Goal: Task Accomplishment & Management: Manage account settings

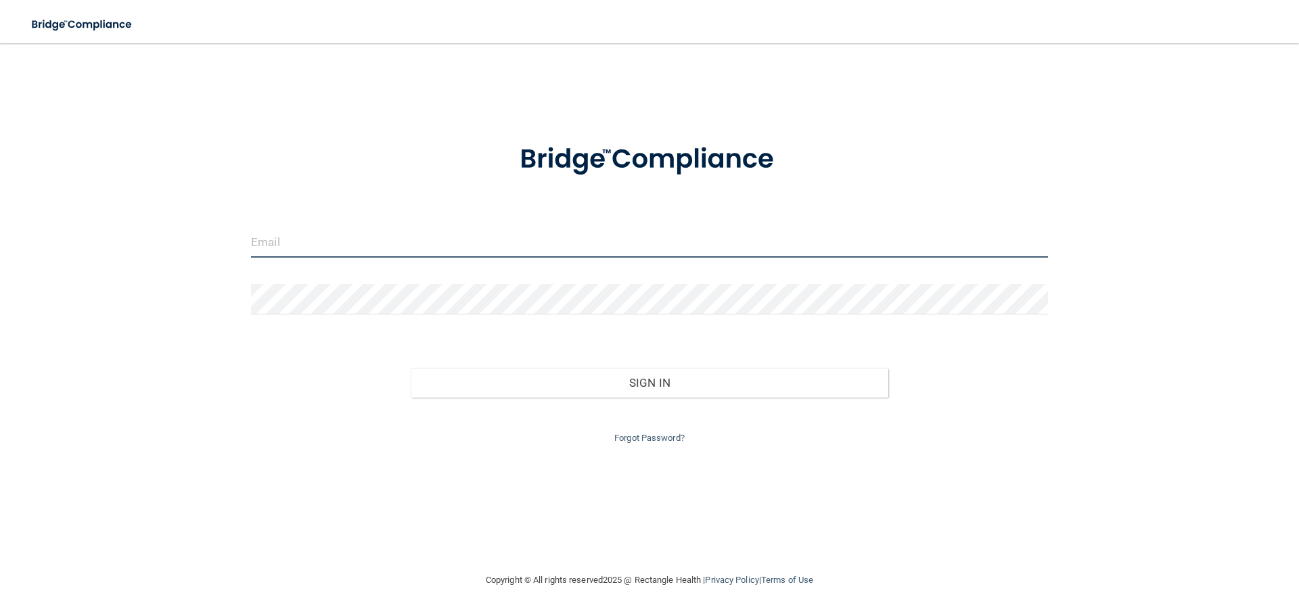
click at [382, 246] on input "email" at bounding box center [649, 242] width 797 height 30
type input "[EMAIL_ADDRESS][DOMAIN_NAME]"
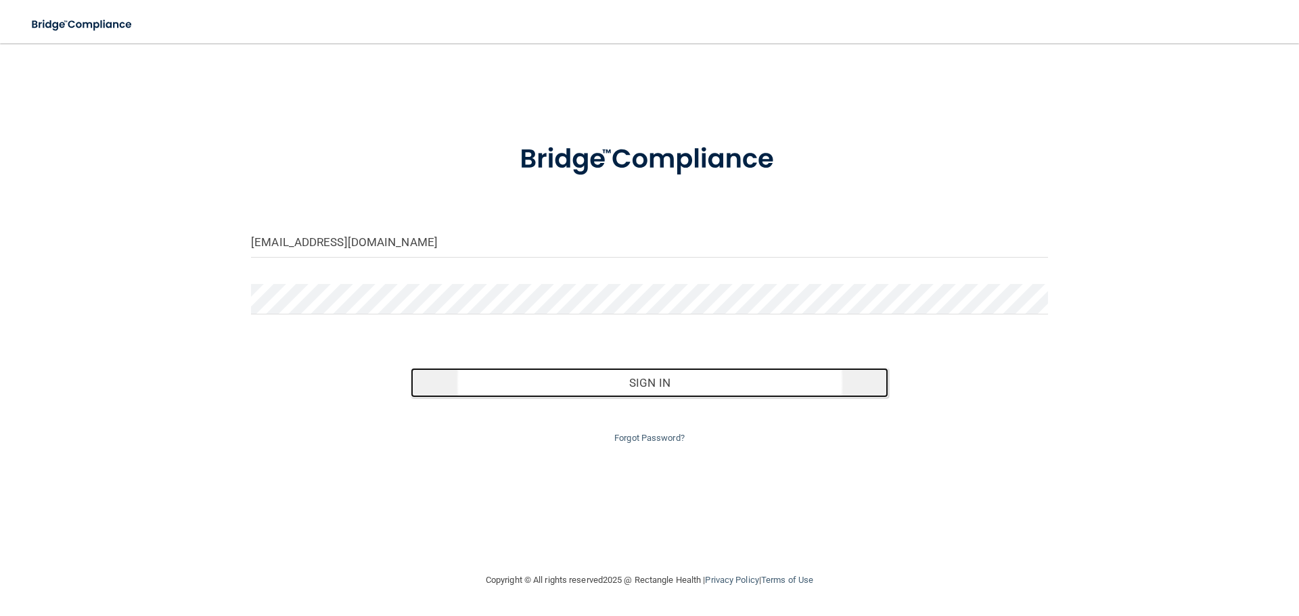
click at [648, 384] on button "Sign In" at bounding box center [650, 383] width 478 height 30
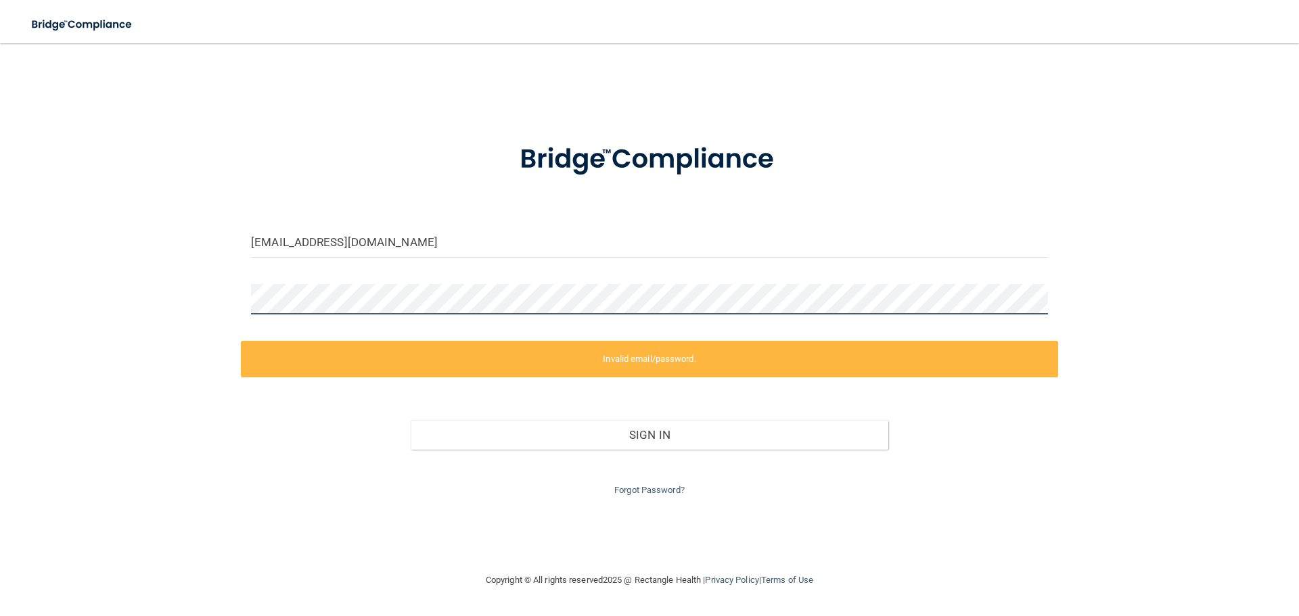
click at [210, 290] on div "[EMAIL_ADDRESS][DOMAIN_NAME] Invalid email/password. You don't have permission …" at bounding box center [649, 308] width 1245 height 502
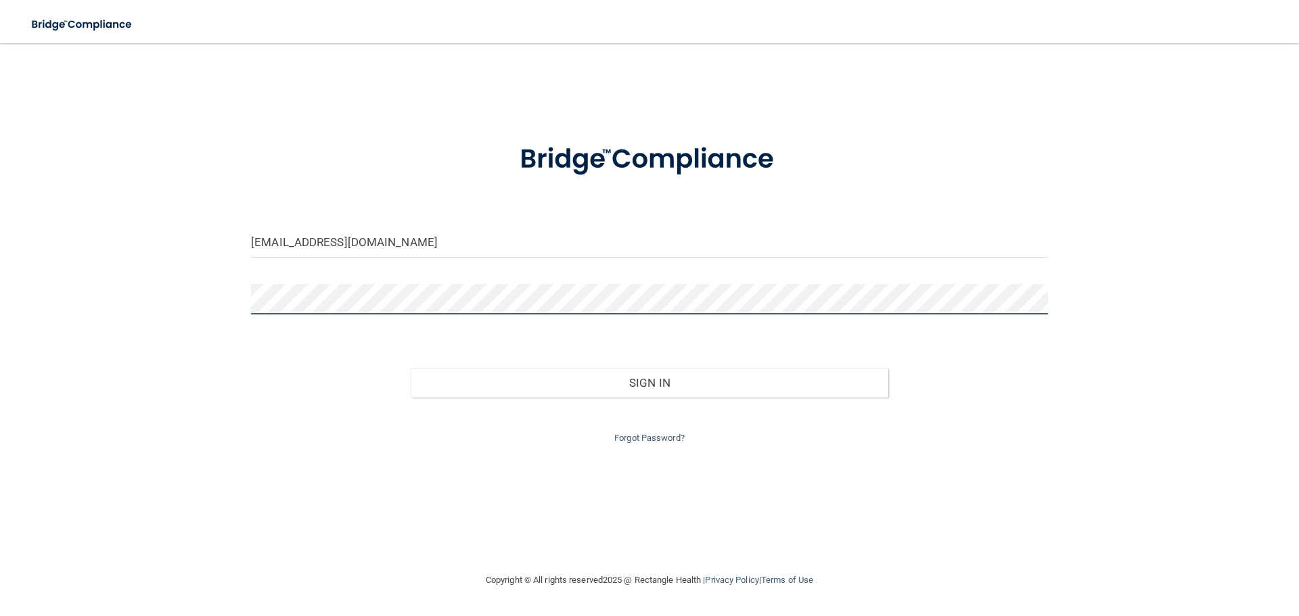
click at [411, 368] on button "Sign In" at bounding box center [650, 383] width 478 height 30
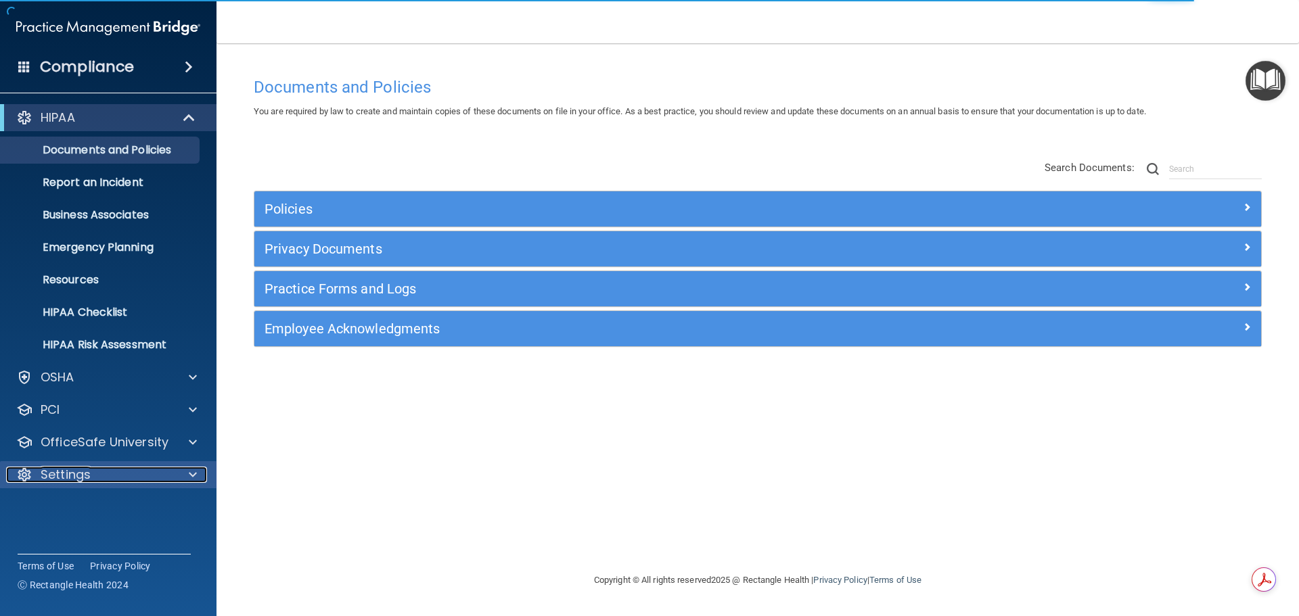
click at [64, 476] on p "Settings" at bounding box center [66, 475] width 50 height 16
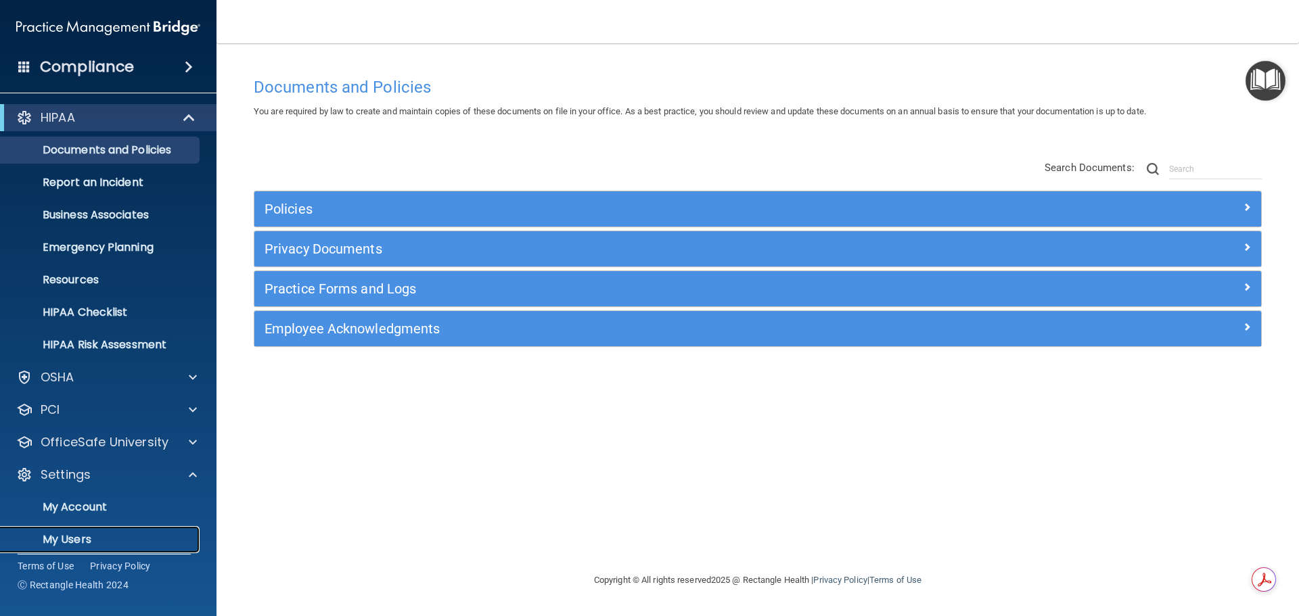
click at [75, 533] on p "My Users" at bounding box center [101, 540] width 185 height 14
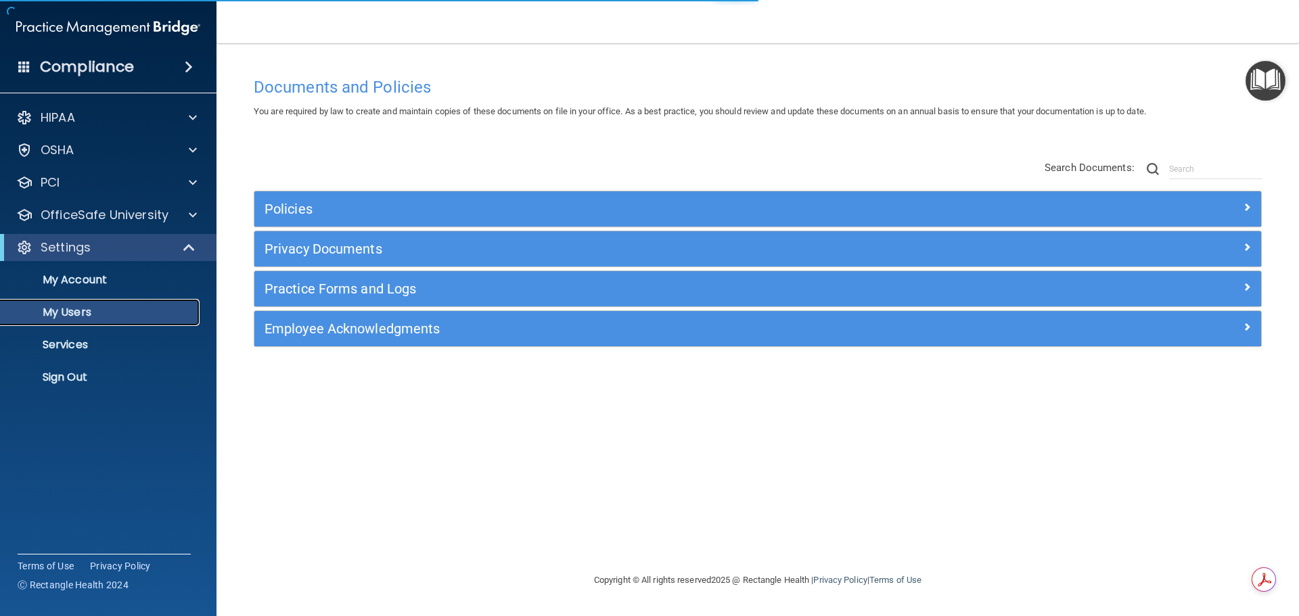
select select "20"
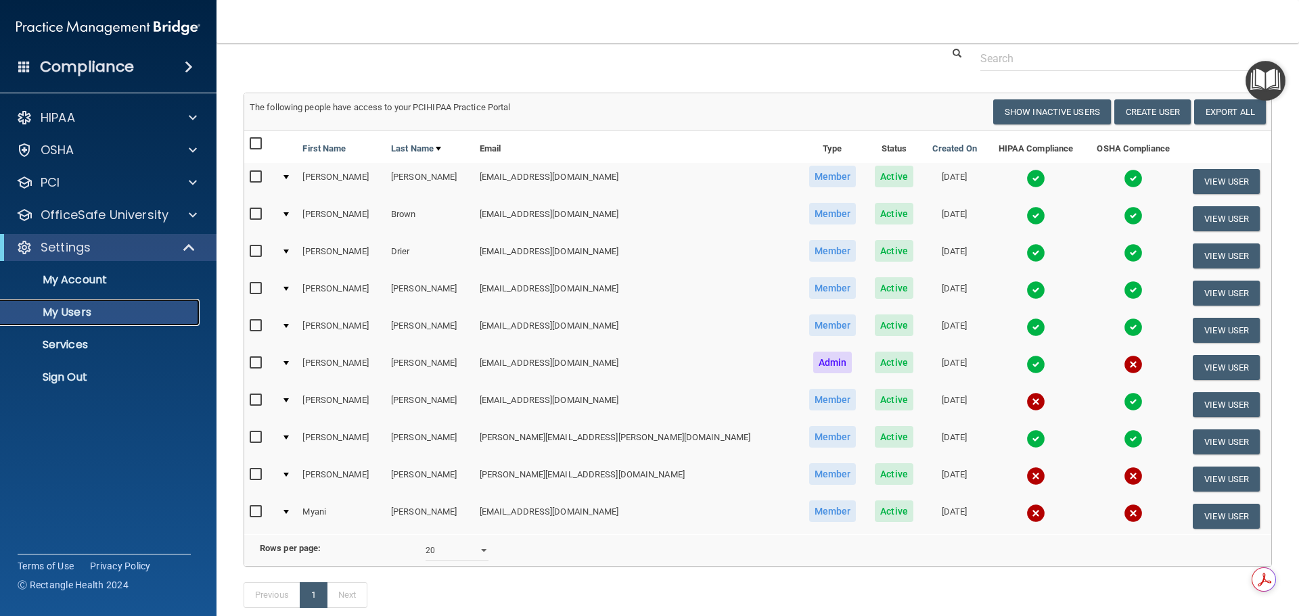
scroll to position [68, 0]
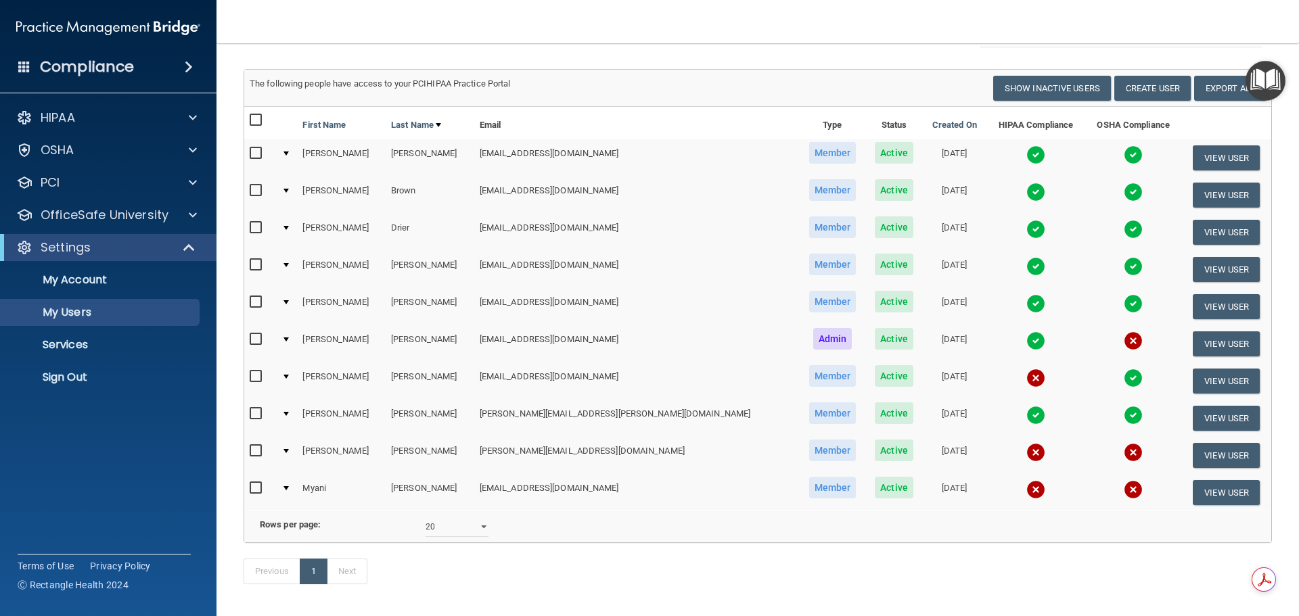
click at [1027, 379] on img at bounding box center [1036, 378] width 19 height 19
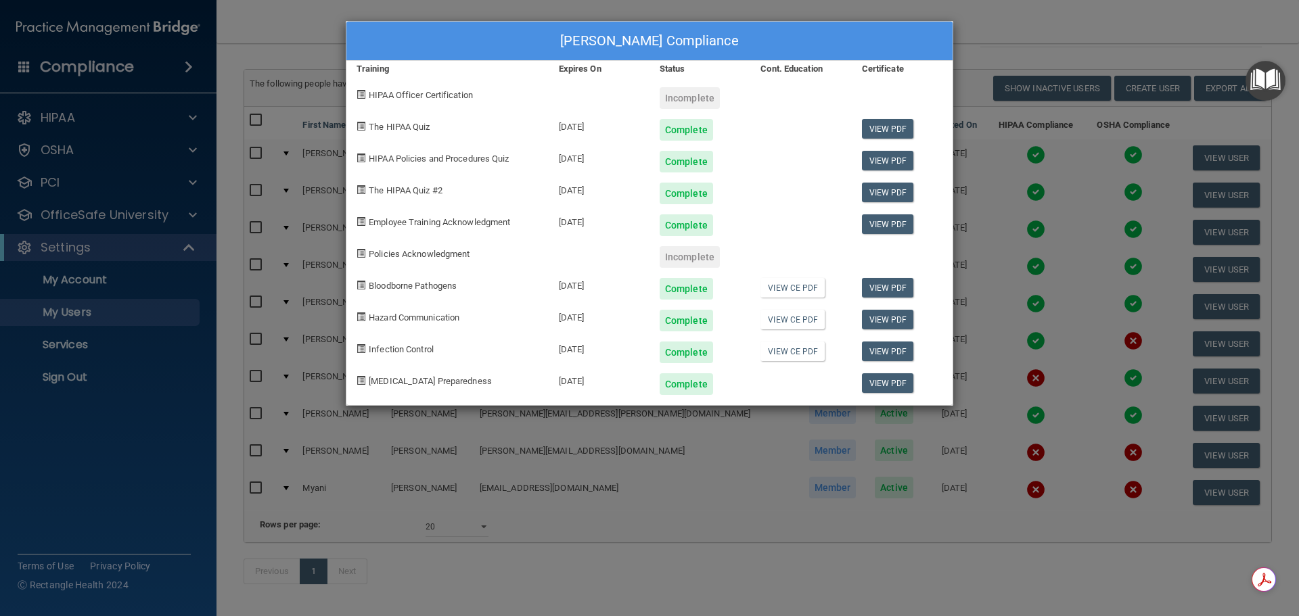
click at [1184, 24] on div "[PERSON_NAME] Compliance Training Expires On Status Cont. Education Certificate…" at bounding box center [649, 308] width 1299 height 616
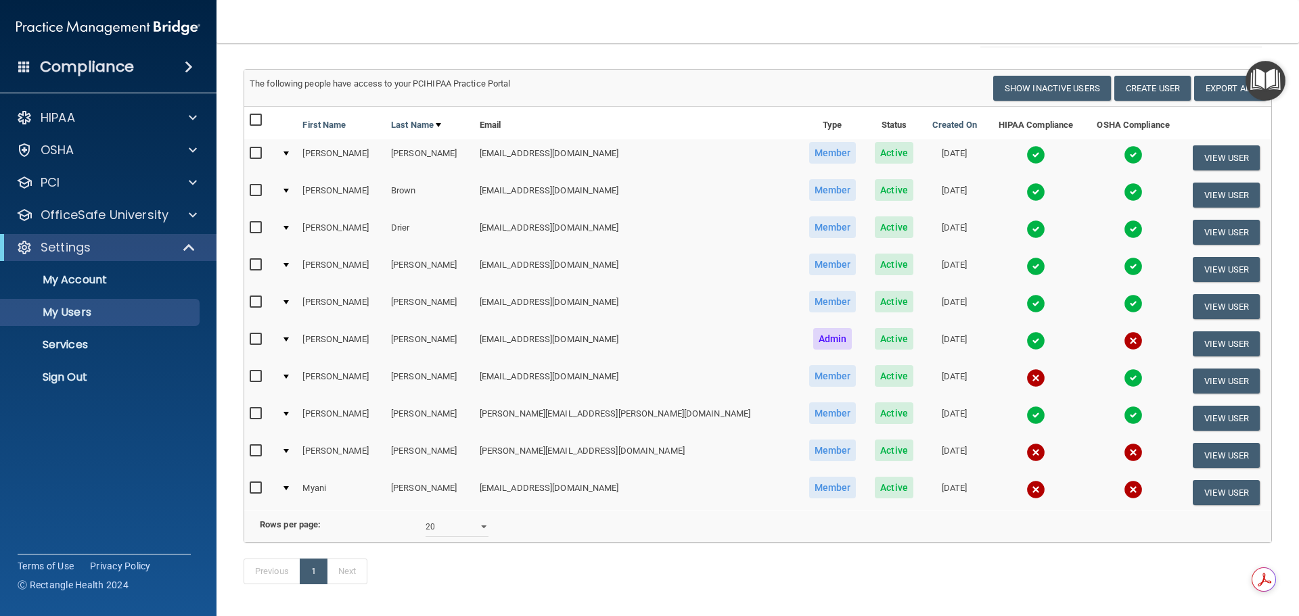
click at [1027, 374] on img at bounding box center [1036, 378] width 19 height 19
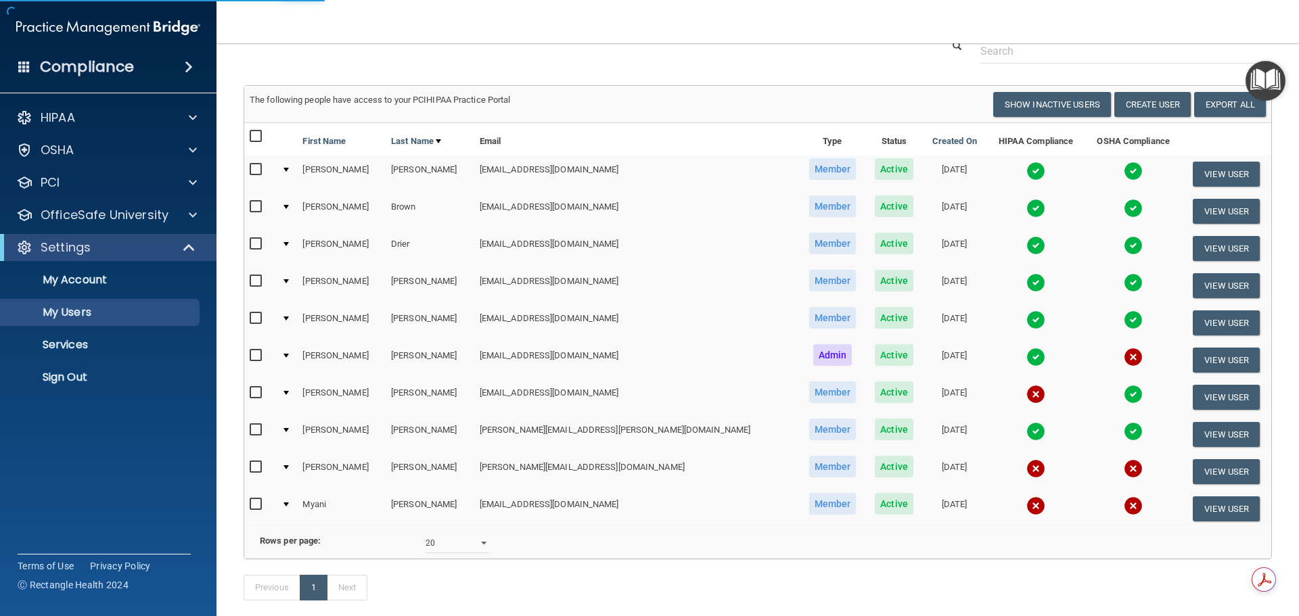
click at [1027, 396] on img at bounding box center [1036, 394] width 19 height 19
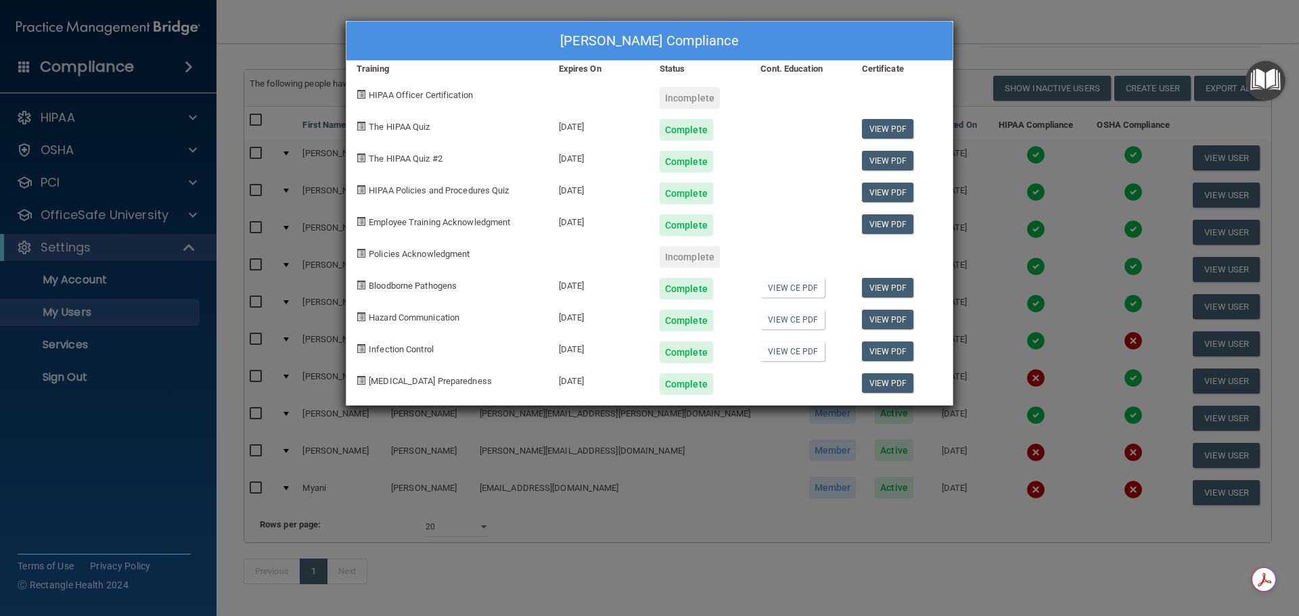
click at [1056, 26] on div "[PERSON_NAME] Compliance Training Expires On Status Cont. Education Certificate…" at bounding box center [649, 308] width 1299 height 616
click at [1099, 32] on div "[PERSON_NAME] Compliance Training Expires On Status Cont. Education Certificate…" at bounding box center [649, 308] width 1299 height 616
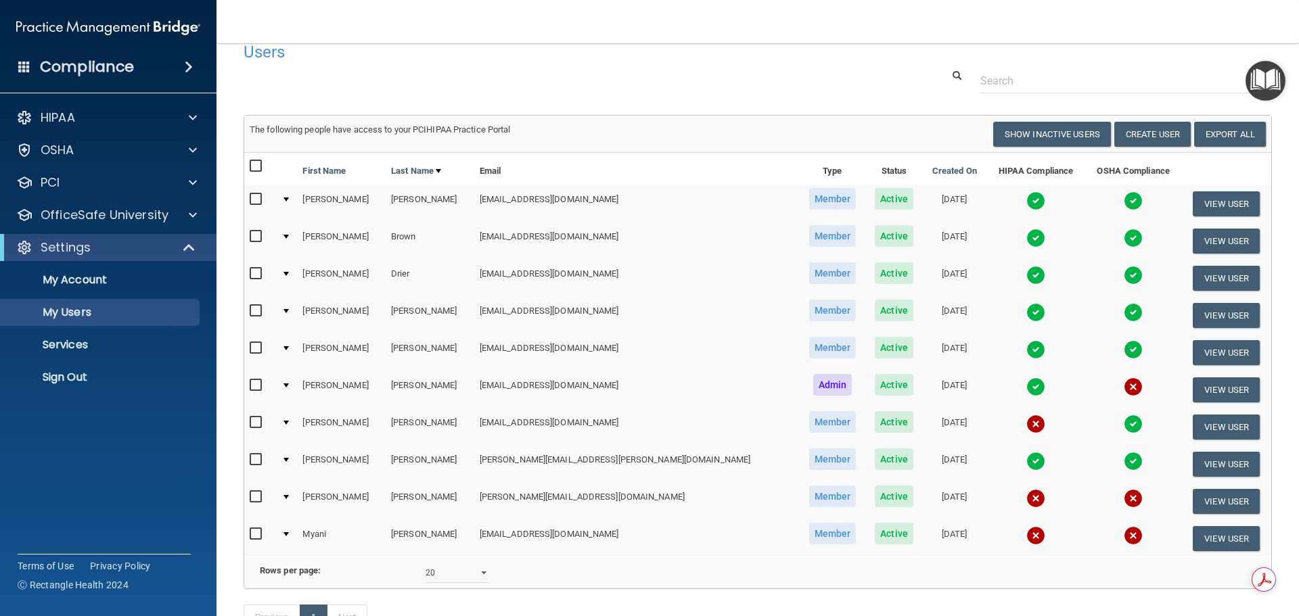
scroll to position [0, 0]
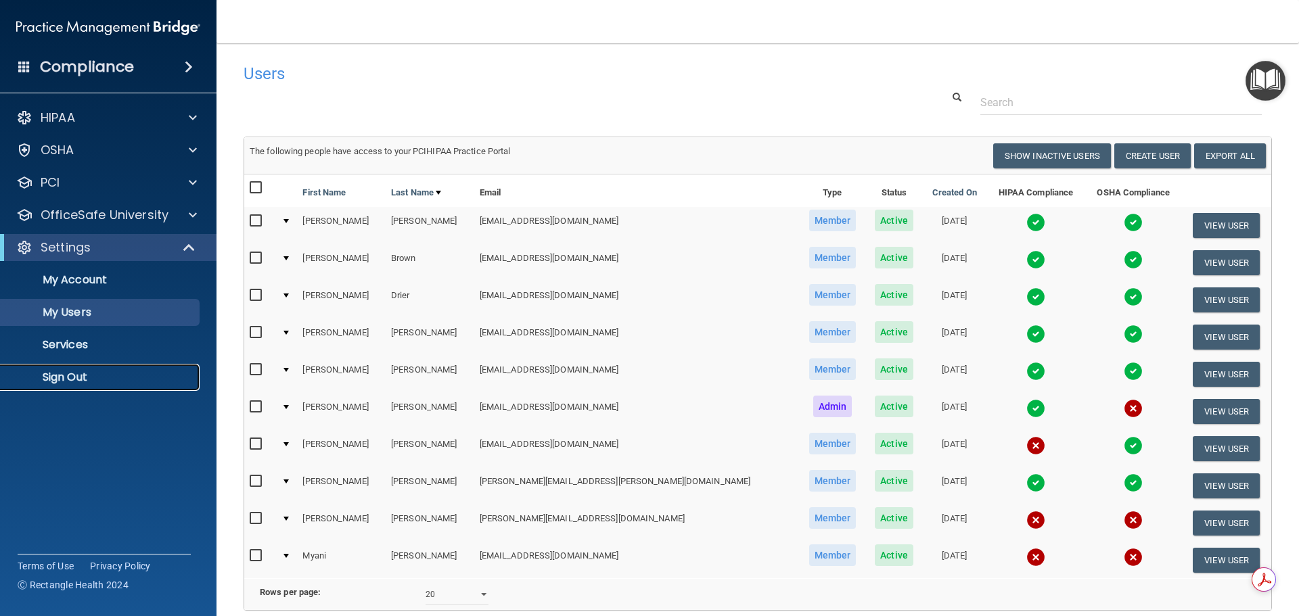
click at [71, 374] on p "Sign Out" at bounding box center [101, 378] width 185 height 14
